Goal: Information Seeking & Learning: Learn about a topic

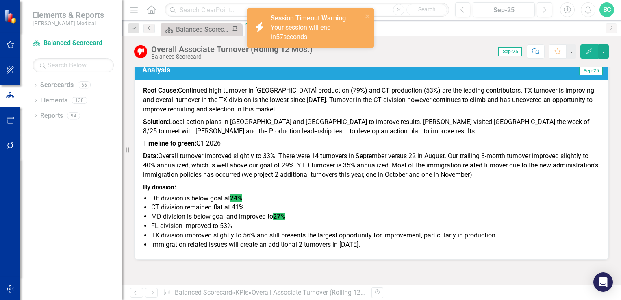
scroll to position [494, 0]
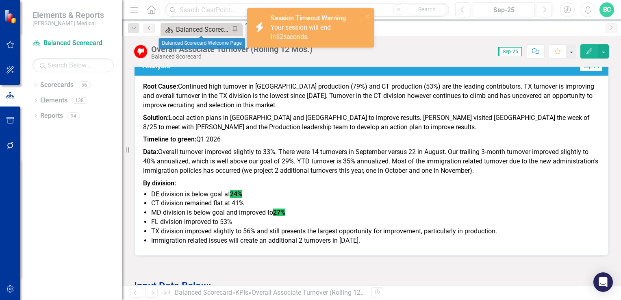
click at [195, 28] on div "Balanced Scorecard Welcome Page" at bounding box center [203, 29] width 54 height 10
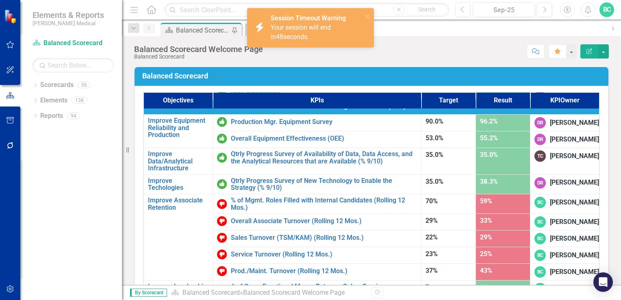
scroll to position [484, 0]
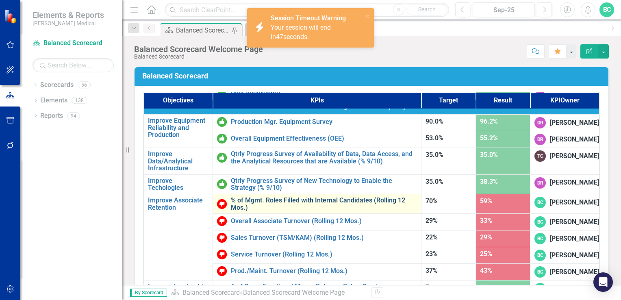
click at [290, 197] on link "% of Mgmt. Roles Filled with Internal Candidates (Rolling 12 Mos.)" at bounding box center [324, 204] width 186 height 14
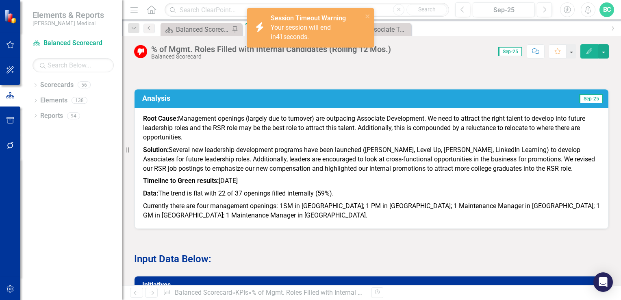
scroll to position [540, 0]
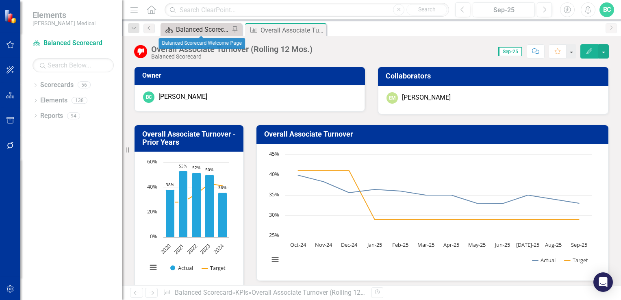
click at [202, 30] on div "Balanced Scorecard Welcome Page" at bounding box center [203, 29] width 54 height 10
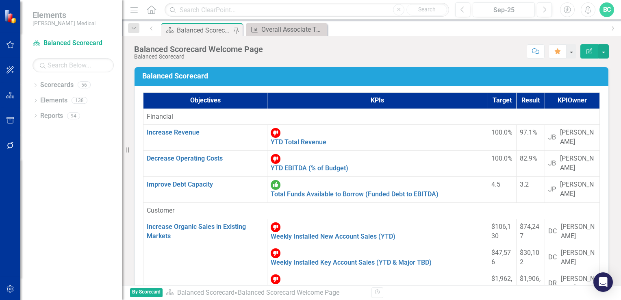
scroll to position [515, 0]
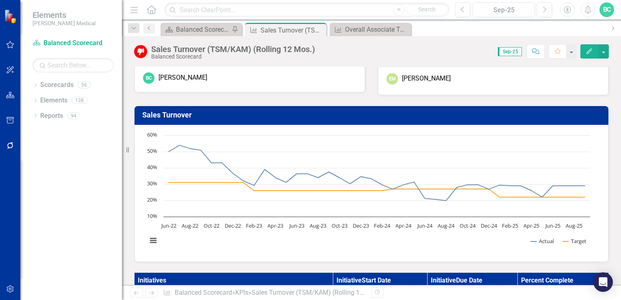
scroll to position [28, 0]
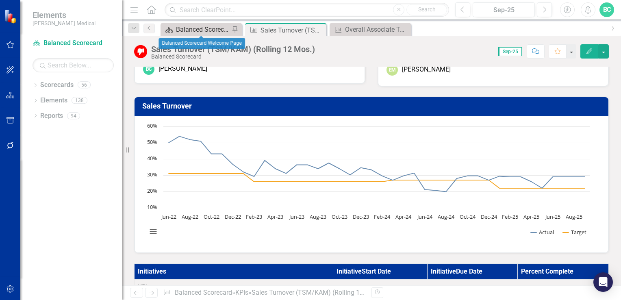
click at [198, 29] on div "Balanced Scorecard Welcome Page" at bounding box center [203, 29] width 54 height 10
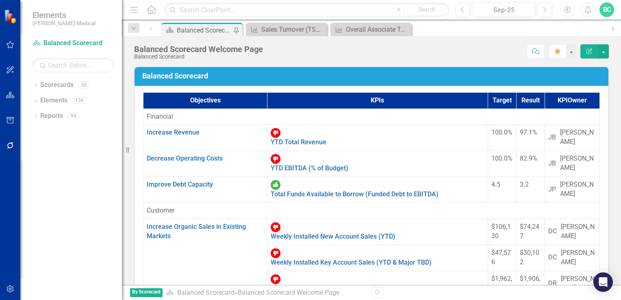
scroll to position [515, 0]
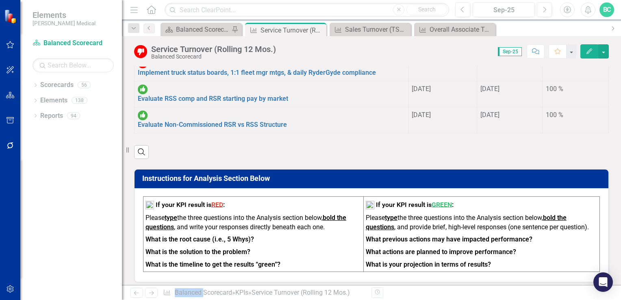
scroll to position [294, 0]
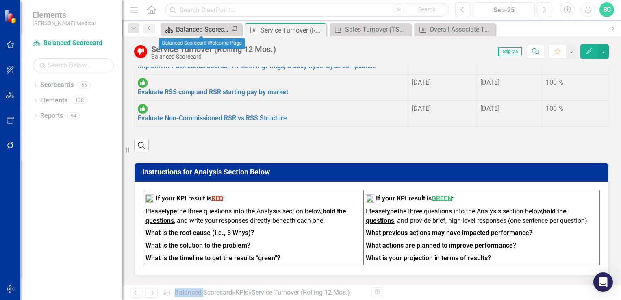
click at [193, 30] on div "Balanced Scorecard Welcome Page" at bounding box center [203, 29] width 54 height 10
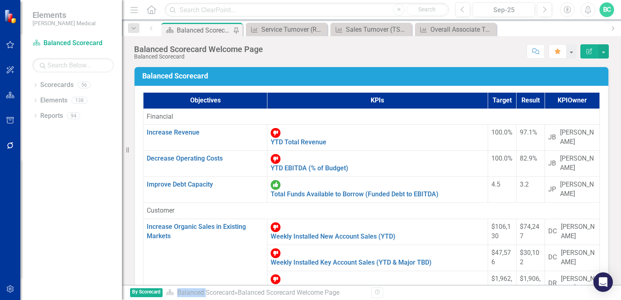
scroll to position [515, 0]
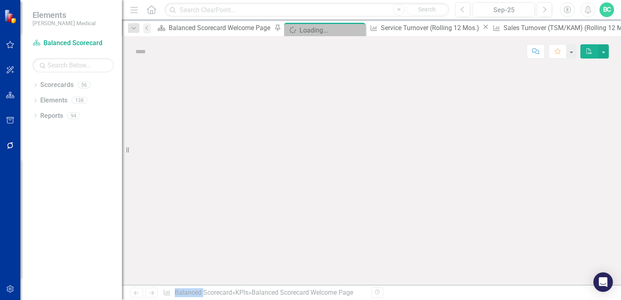
click at [293, 254] on div at bounding box center [371, 176] width 499 height 218
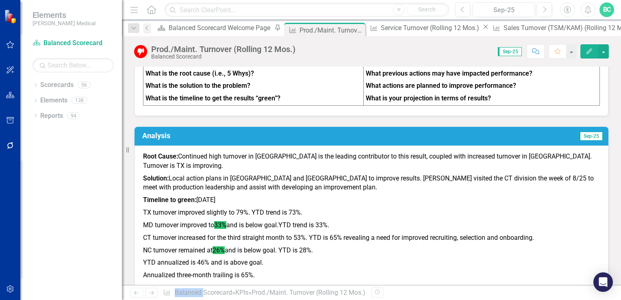
scroll to position [696, 0]
